Goal: Navigation & Orientation: Find specific page/section

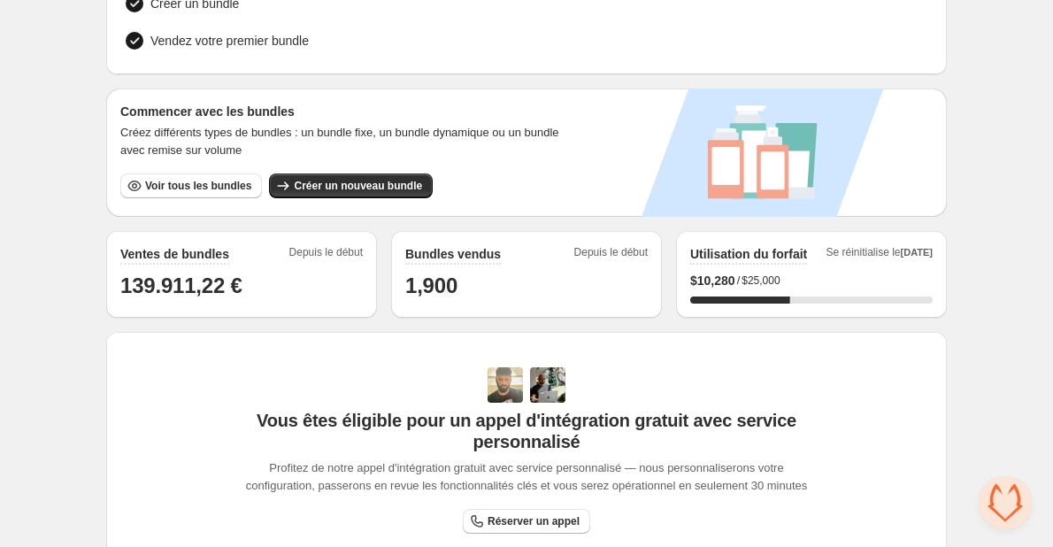
scroll to position [88, 0]
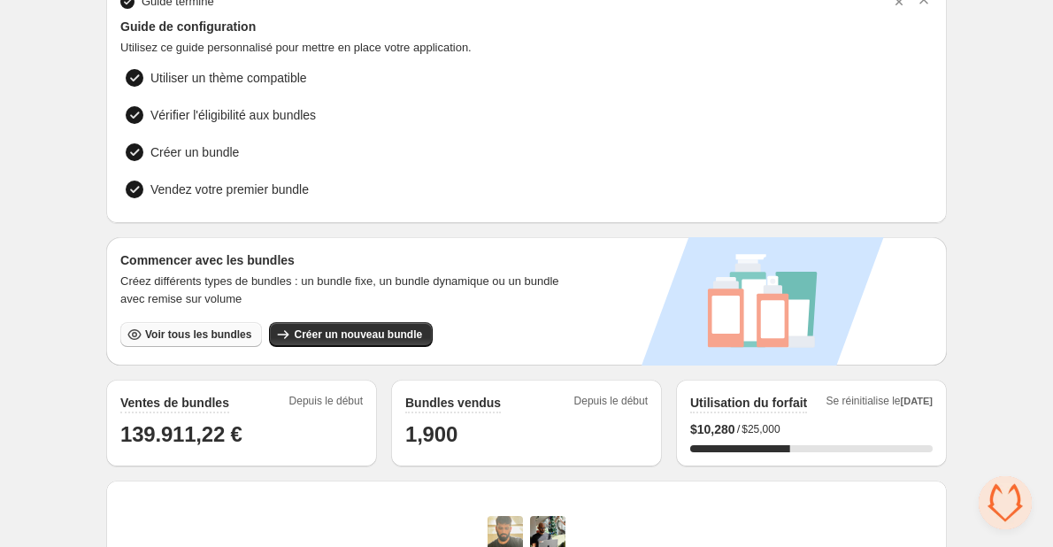
click at [221, 322] on button "Voir tous les bundles" at bounding box center [191, 334] width 142 height 25
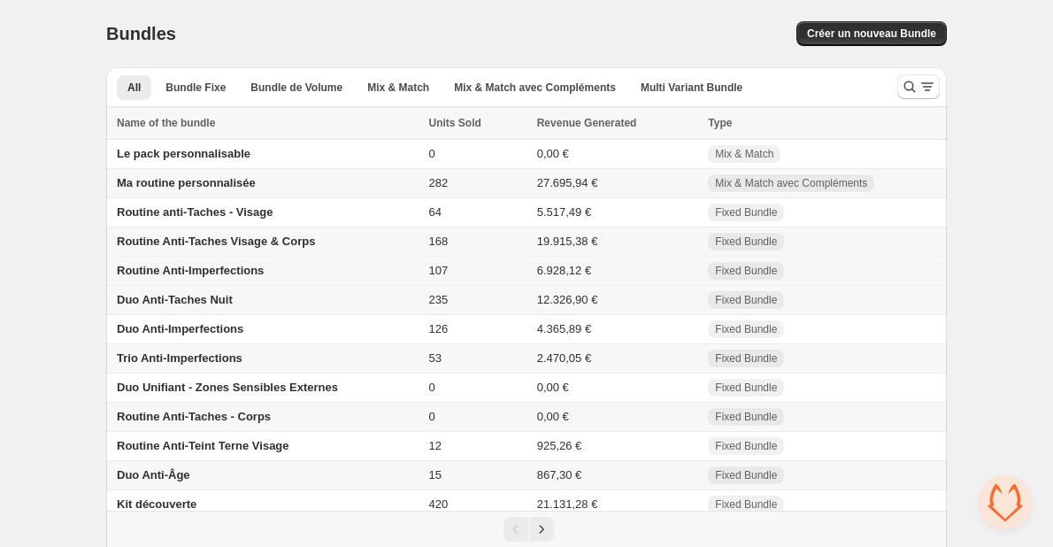
scroll to position [66, 0]
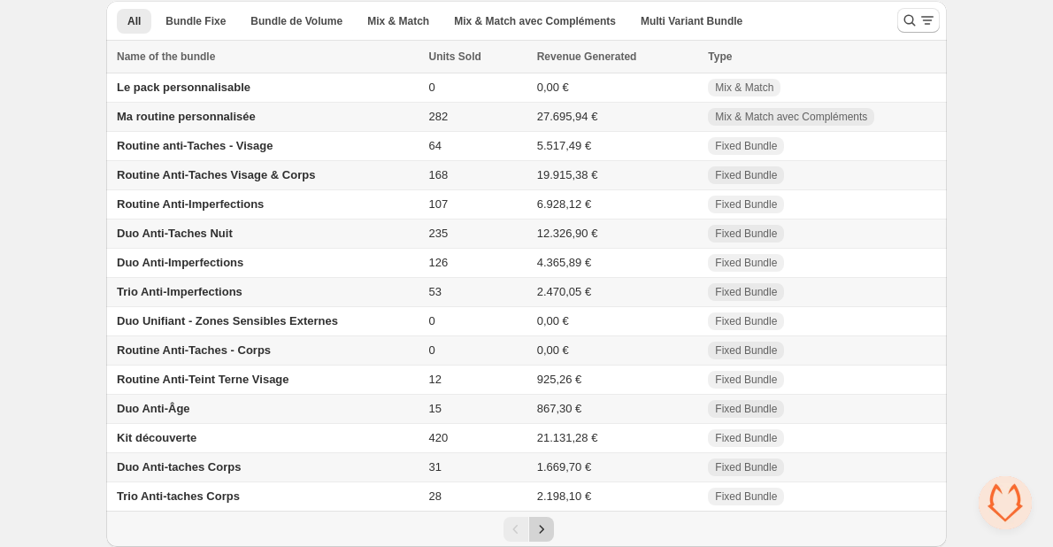
click at [534, 528] on icon "Next" at bounding box center [542, 529] width 18 height 18
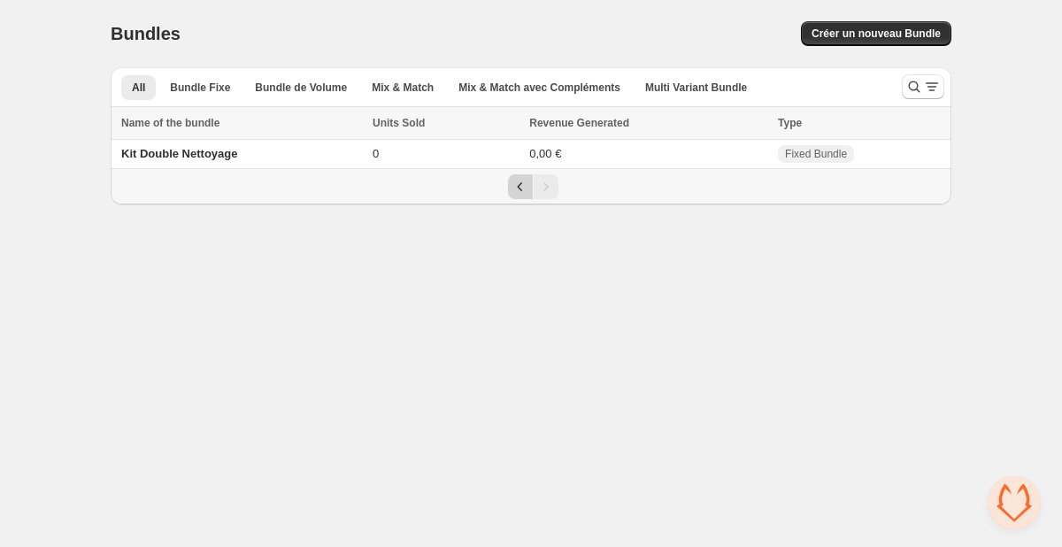
click at [514, 188] on icon "Previous" at bounding box center [520, 187] width 18 height 18
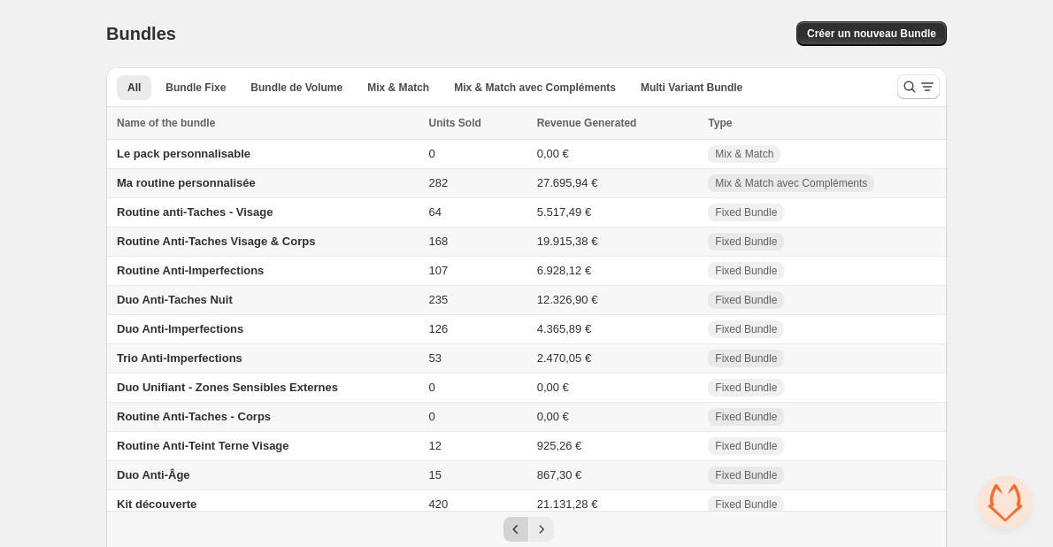
scroll to position [66, 0]
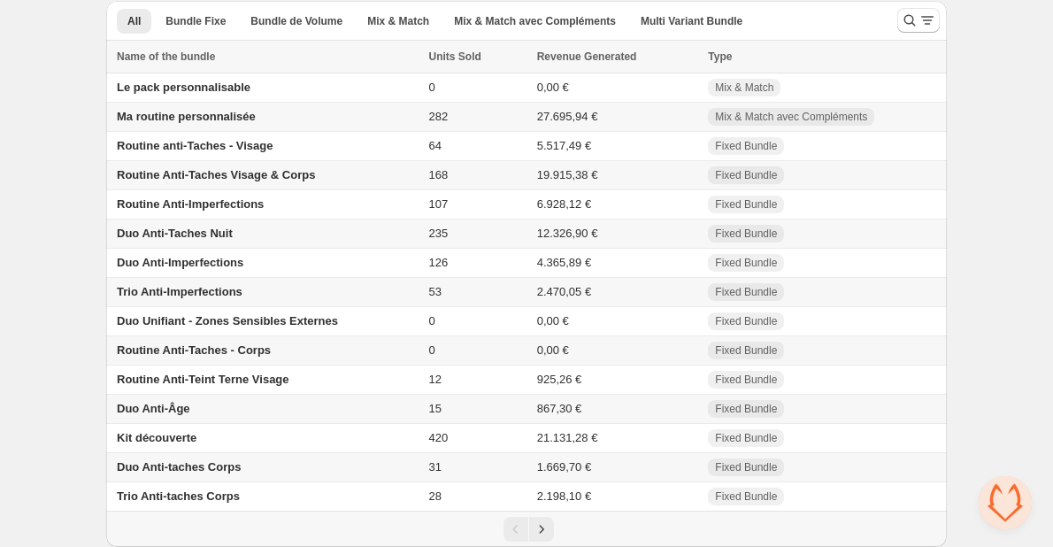
click at [534, 515] on div "Pagination" at bounding box center [526, 528] width 841 height 35
click at [535, 530] on icon "Next" at bounding box center [542, 529] width 18 height 18
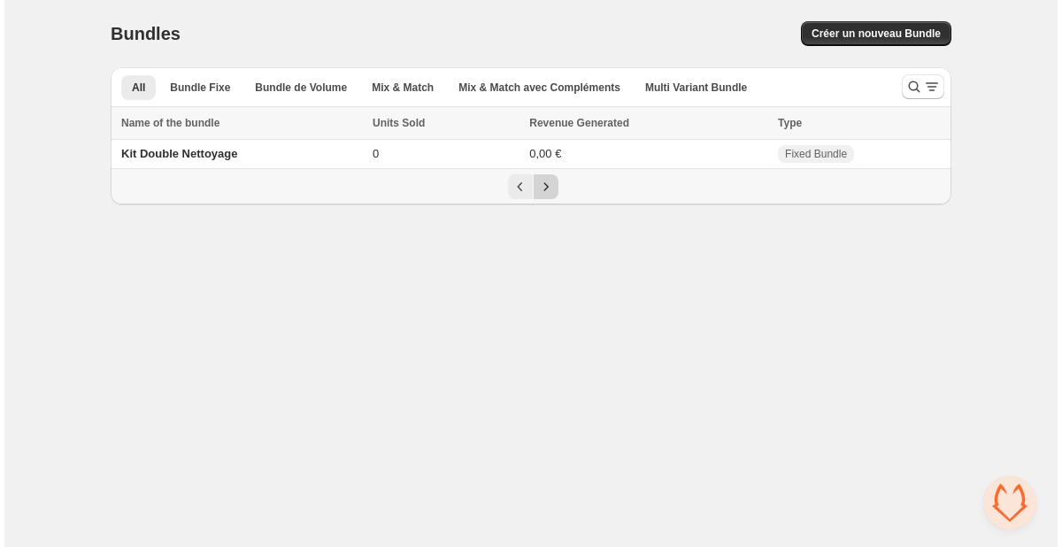
scroll to position [0, 0]
